Goal: Information Seeking & Learning: Check status

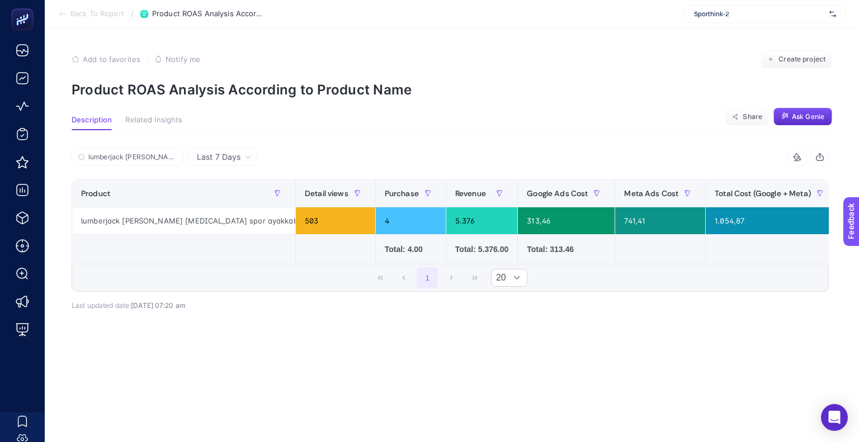
click at [243, 87] on p "Product ROAS Analysis According to Product Name" at bounding box center [452, 90] width 760 height 16
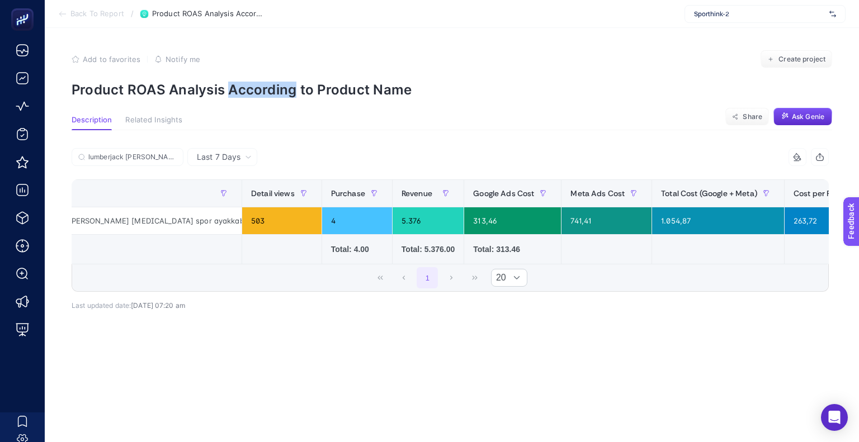
scroll to position [0, 53]
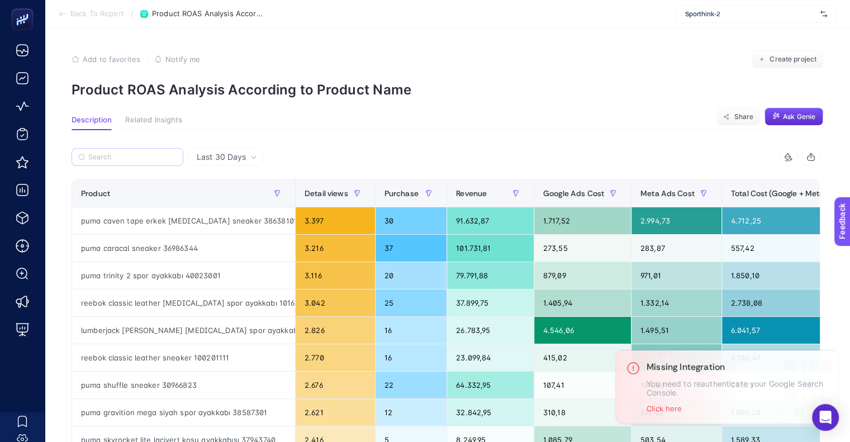
drag, startPoint x: 199, startPoint y: 154, endPoint x: 226, endPoint y: 156, distance: 26.9
click at [199, 154] on span "Last 30 Days" at bounding box center [221, 157] width 49 height 11
click at [226, 156] on span "Last 30 Days" at bounding box center [221, 157] width 49 height 11
click at [223, 201] on div "Product" at bounding box center [183, 193] width 205 height 18
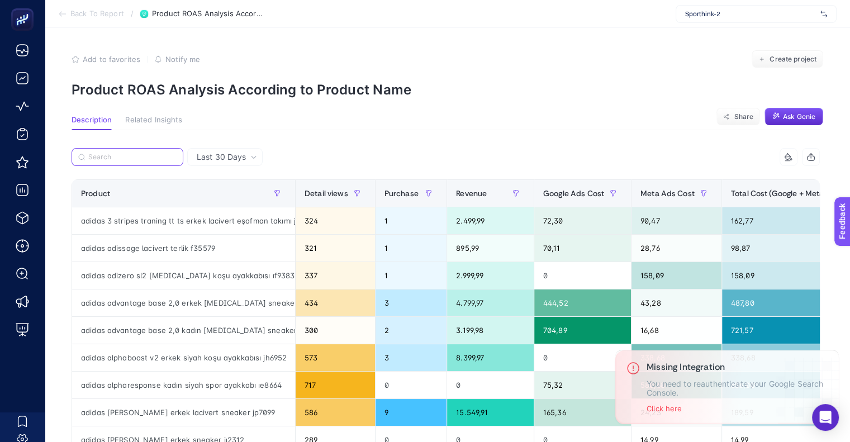
click at [164, 153] on input "Search" at bounding box center [132, 157] width 88 height 8
click at [154, 155] on input "Search" at bounding box center [132, 157] width 87 height 8
click at [139, 154] on input "Search" at bounding box center [132, 157] width 87 height 8
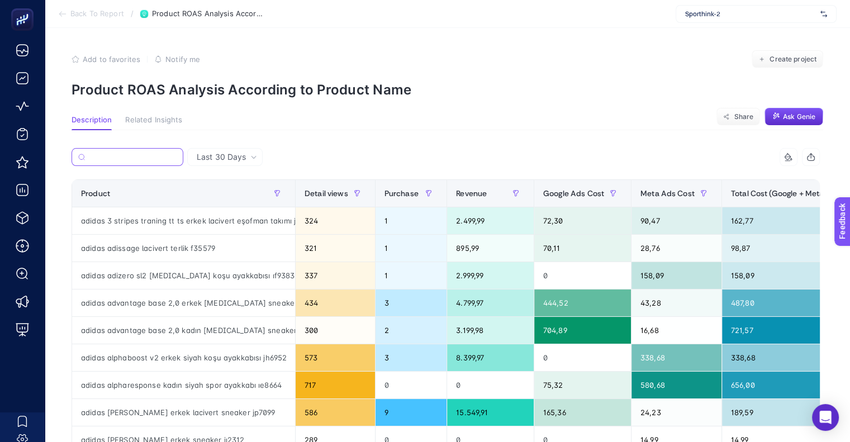
paste input "Lumberjack [PERSON_NAME] [MEDICAL_DATA] Spor Ayakkabı 101932436"
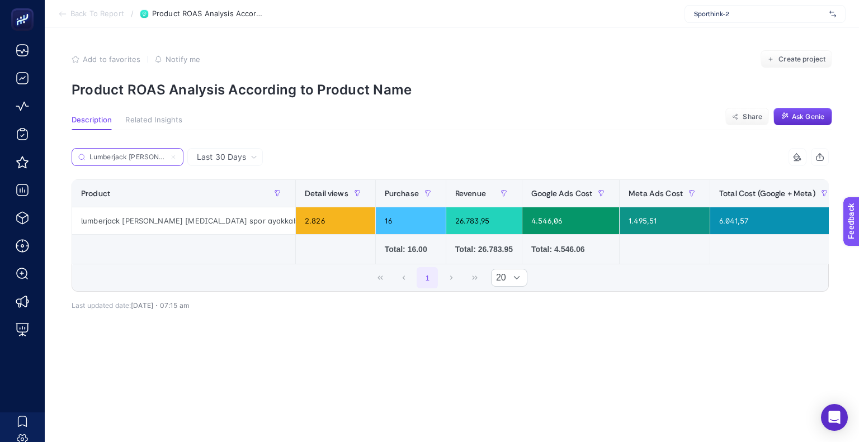
scroll to position [0, 100]
type input "Lumberjack [PERSON_NAME] [MEDICAL_DATA] Spor Ayakkabı 101932436"
click at [598, 368] on div "Last 30 Days Lumberjack [PERSON_NAME] [MEDICAL_DATA] Spor Ayakkabı 101932436 10…" at bounding box center [450, 258] width 775 height 220
click at [244, 165] on div "Last 30 Days" at bounding box center [224, 157] width 75 height 18
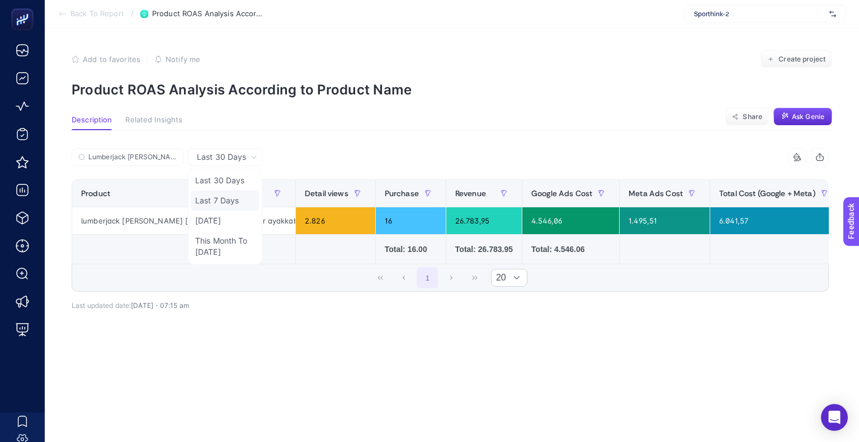
click at [223, 198] on li "Last 7 Days" at bounding box center [225, 201] width 69 height 20
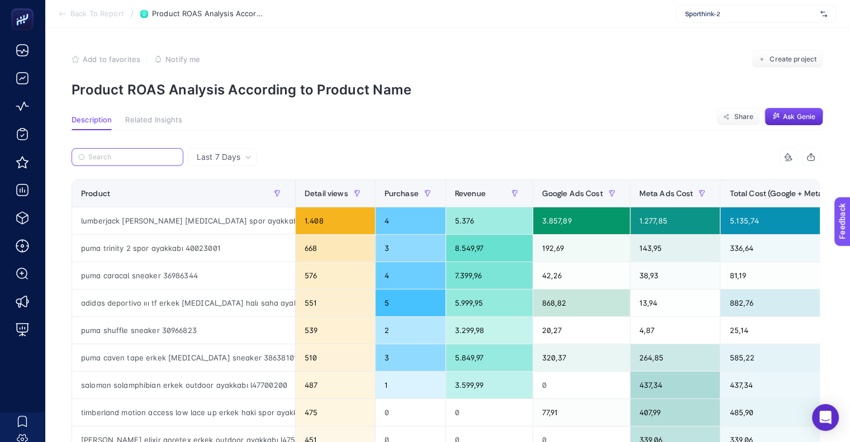
click at [138, 157] on input "Search" at bounding box center [132, 157] width 88 height 8
paste input "Lumberjack [PERSON_NAME] [MEDICAL_DATA] Spor Ayakkabı 101932436"
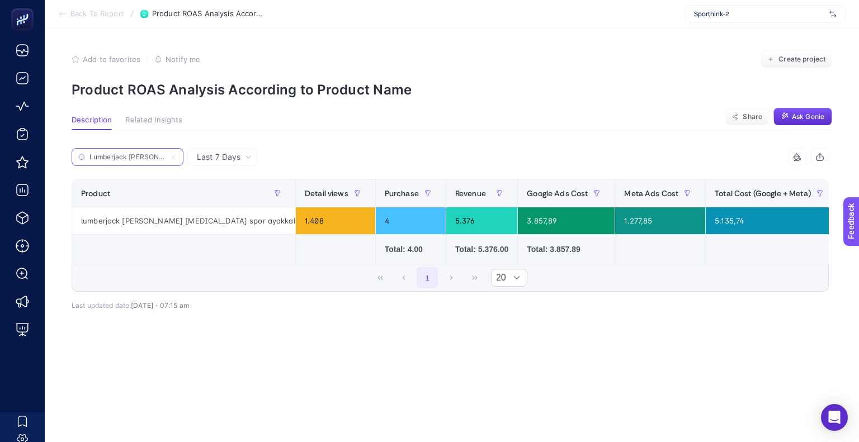
scroll to position [0, 100]
type input "Lumberjack [PERSON_NAME] [MEDICAL_DATA] Spor Ayakkabı 101932436"
click at [593, 149] on div "10 items selected" at bounding box center [639, 157] width 378 height 18
drag, startPoint x: 637, startPoint y: 221, endPoint x: 608, endPoint y: 225, distance: 29.3
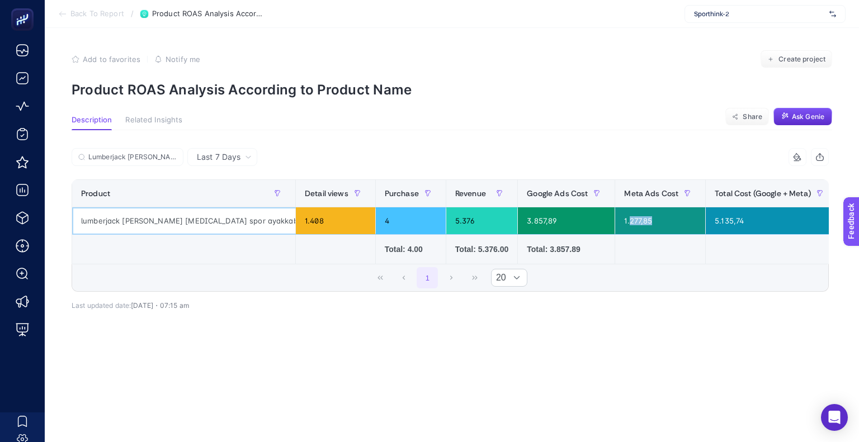
click at [615, 225] on div "1.277,85" at bounding box center [660, 220] width 90 height 27
drag, startPoint x: 727, startPoint y: 220, endPoint x: 693, endPoint y: 220, distance: 34.1
click at [706, 220] on div "5.135,74" at bounding box center [772, 220] width 132 height 27
click at [160, 158] on input "Lumberjack [PERSON_NAME] [MEDICAL_DATA] Spor Ayakkabı 101932436" at bounding box center [132, 157] width 88 height 8
click at [159, 125] on span "Related Insights" at bounding box center [153, 120] width 57 height 9
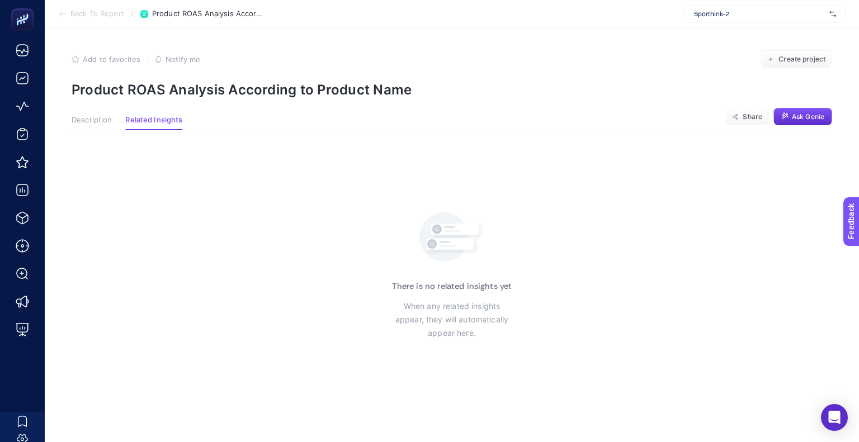
click at [92, 119] on span "Description" at bounding box center [92, 120] width 40 height 9
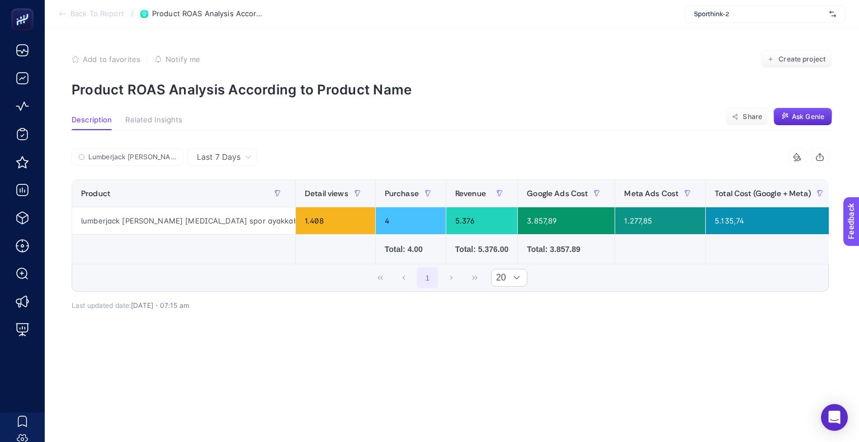
click at [608, 94] on p "Product ROAS Analysis According to Product Name" at bounding box center [452, 90] width 760 height 16
click at [717, 13] on span "Sporthink-2" at bounding box center [759, 14] width 131 height 9
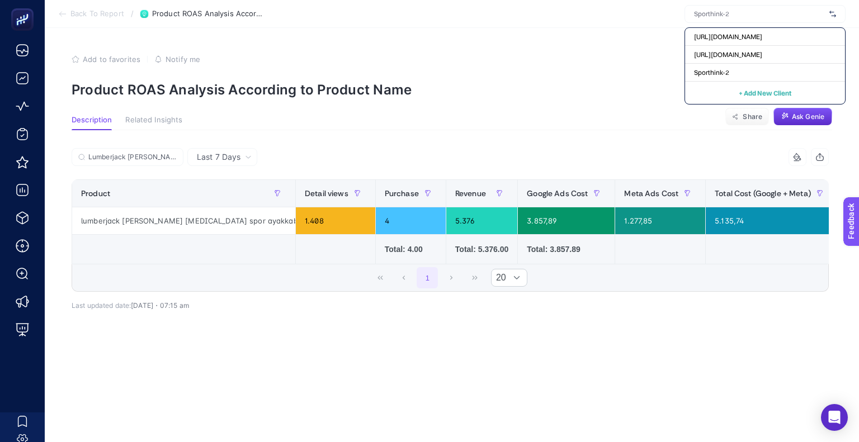
click at [591, 112] on article "Add to favorites false Notify me Create project Product ROAS Analysis According…" at bounding box center [452, 235] width 814 height 414
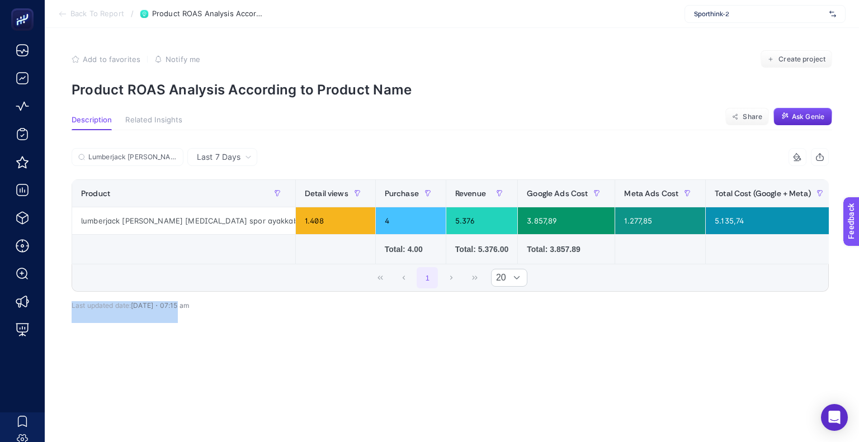
drag, startPoint x: 190, startPoint y: 313, endPoint x: 201, endPoint y: 315, distance: 11.4
click at [185, 310] on div "Lumberjack [PERSON_NAME] [MEDICAL_DATA] Spor Ayakkabı 101932436 10 items select…" at bounding box center [450, 244] width 757 height 157
click at [201, 315] on div "Lumberjack [PERSON_NAME] [MEDICAL_DATA] Spor Ayakkabı 101932436 10 items select…" at bounding box center [450, 244] width 757 height 157
drag, startPoint x: 160, startPoint y: 313, endPoint x: 208, endPoint y: 309, distance: 48.2
click at [207, 308] on div "Lumberjack [PERSON_NAME] [MEDICAL_DATA] Spor Ayakkabı 101932436 10 items select…" at bounding box center [450, 244] width 757 height 157
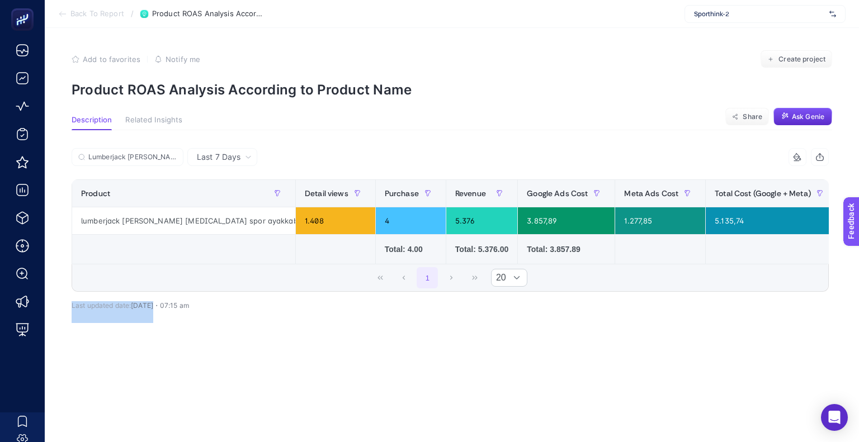
click at [159, 310] on span "[DATE]・07:15 am" at bounding box center [160, 305] width 58 height 8
click at [171, 308] on span "[DATE]・07:15 am" at bounding box center [160, 305] width 58 height 8
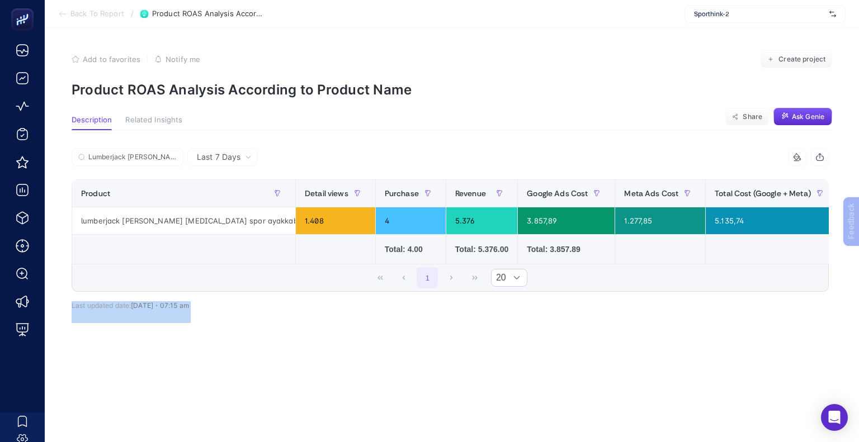
click at [171, 308] on span "[DATE]・07:15 am" at bounding box center [160, 305] width 58 height 8
